Goal: Information Seeking & Learning: Learn about a topic

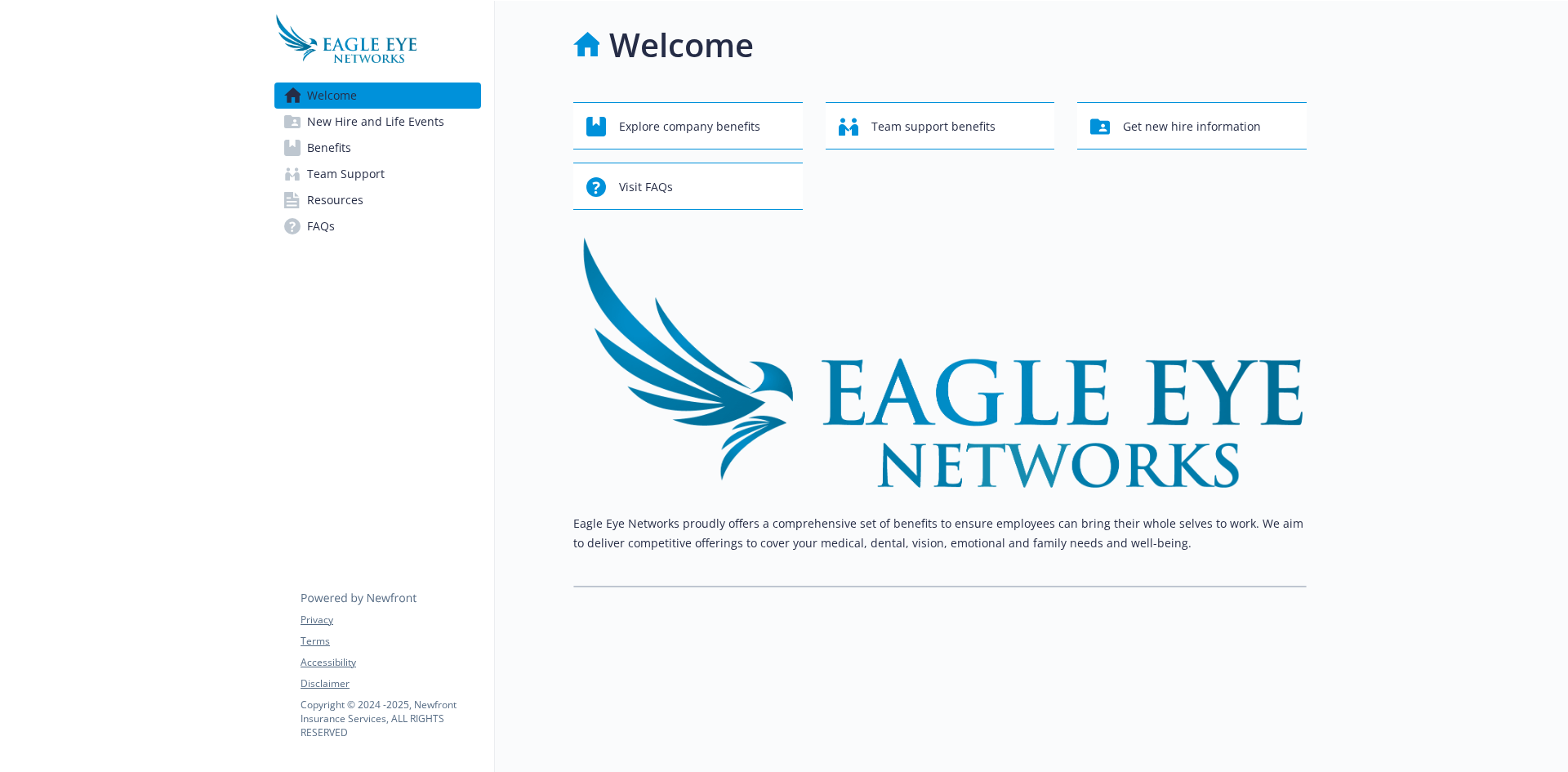
click at [385, 130] on span "New Hire and Life Events" at bounding box center [376, 122] width 138 height 26
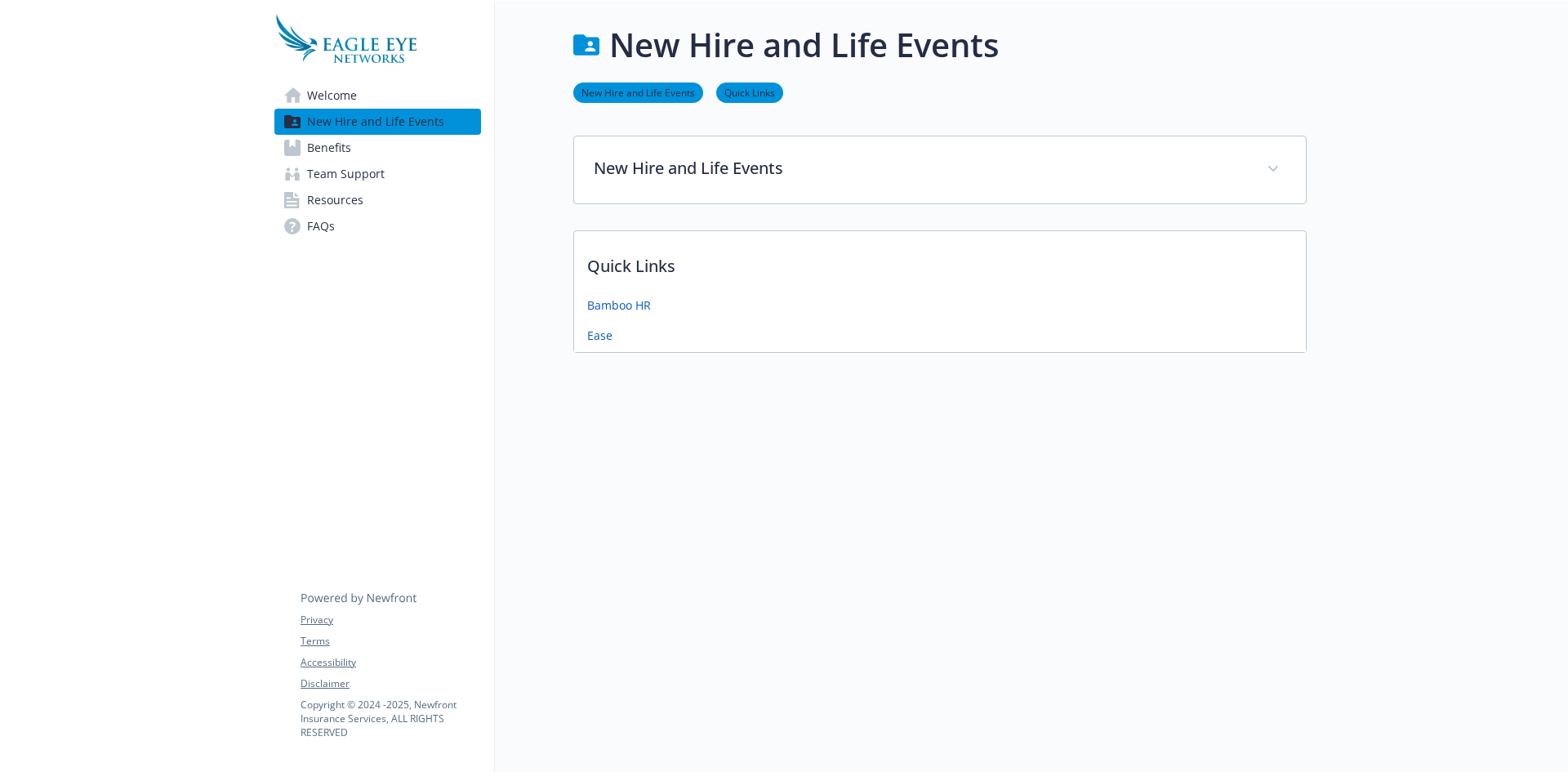
click at [373, 159] on link "Benefits" at bounding box center [377, 148] width 206 height 26
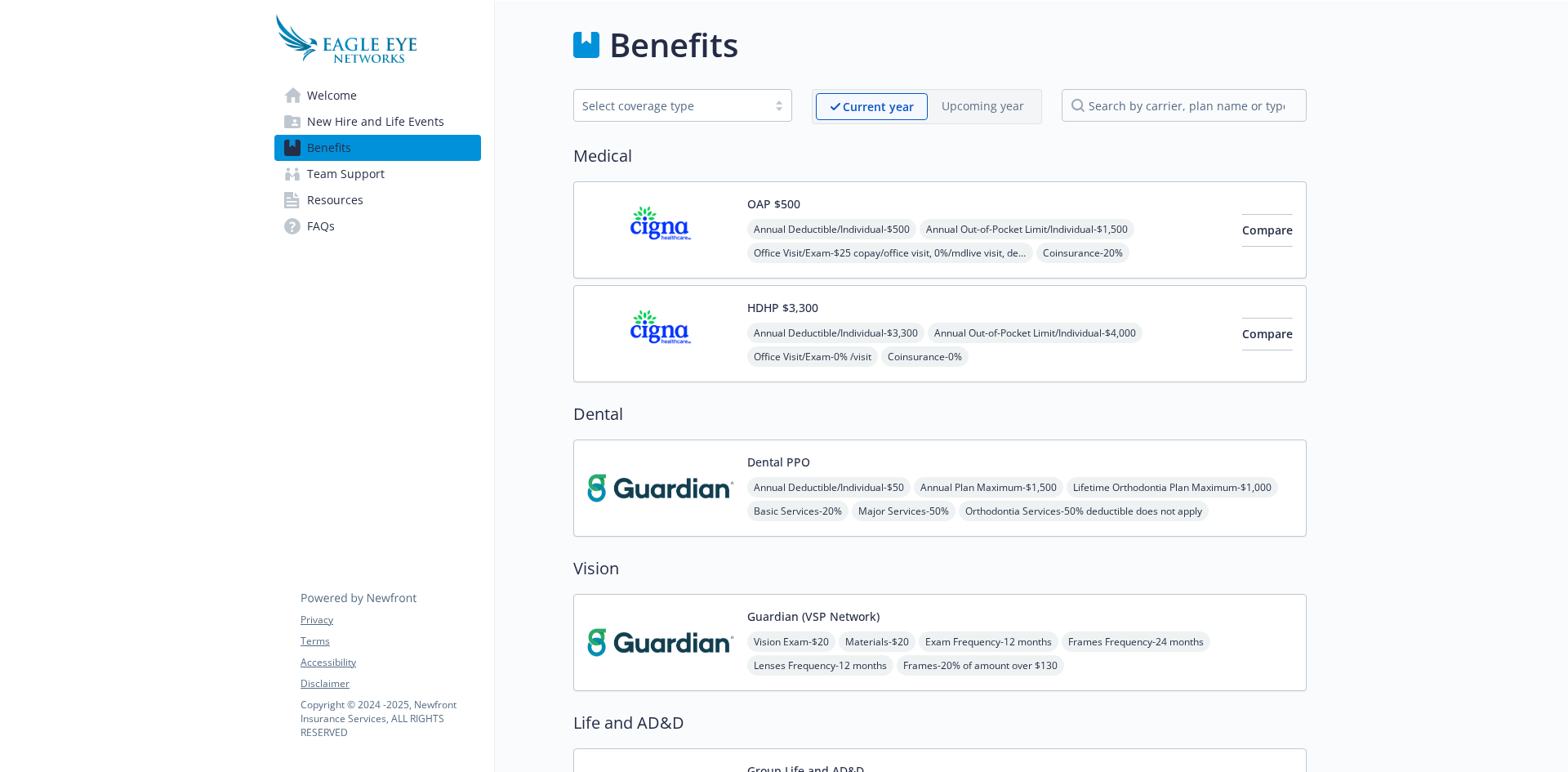
click at [648, 228] on img at bounding box center [660, 230] width 147 height 70
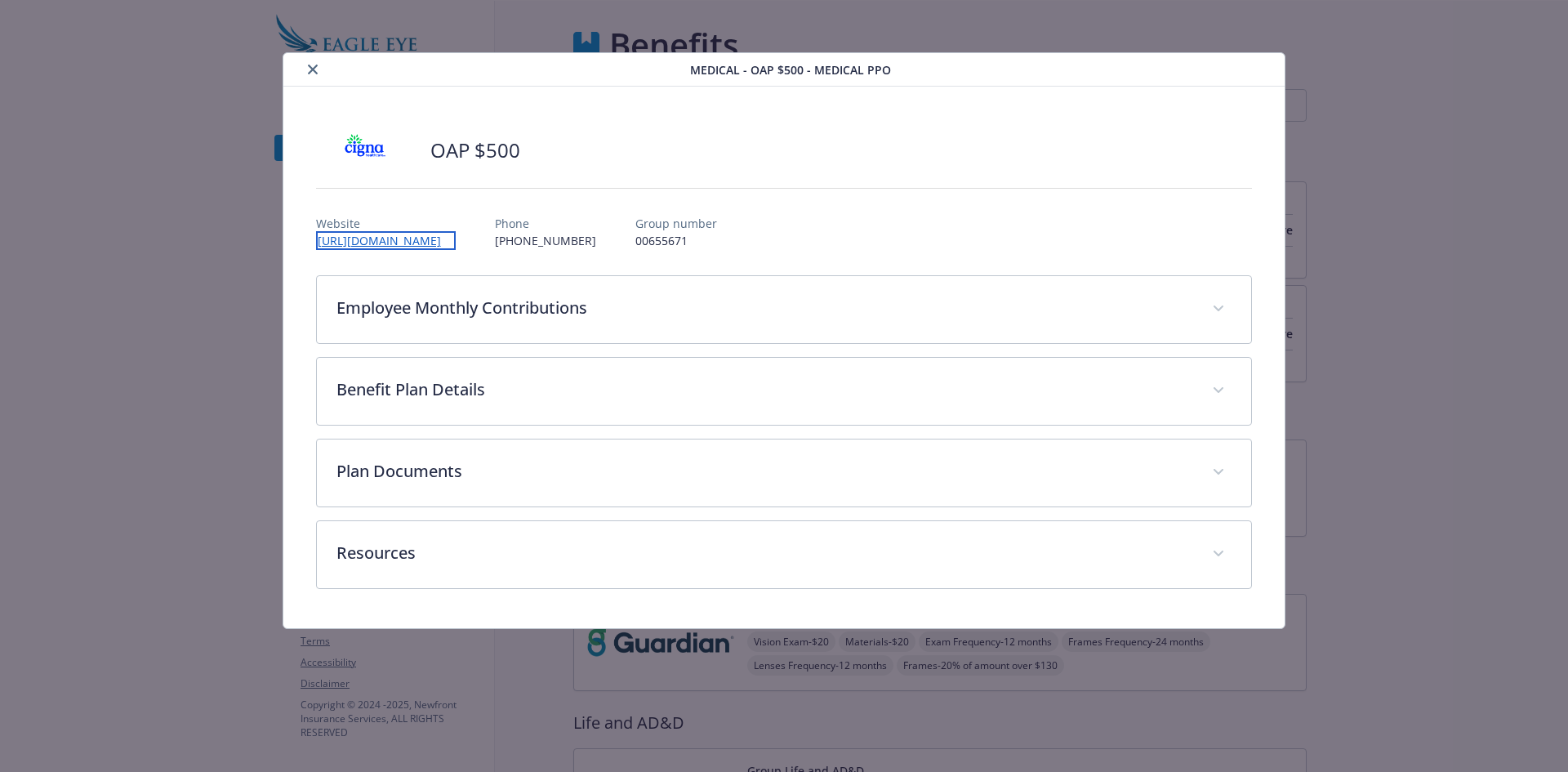
click at [363, 245] on link "[URL][DOMAIN_NAME]" at bounding box center [386, 240] width 139 height 19
